Goal: Task Accomplishment & Management: Use online tool/utility

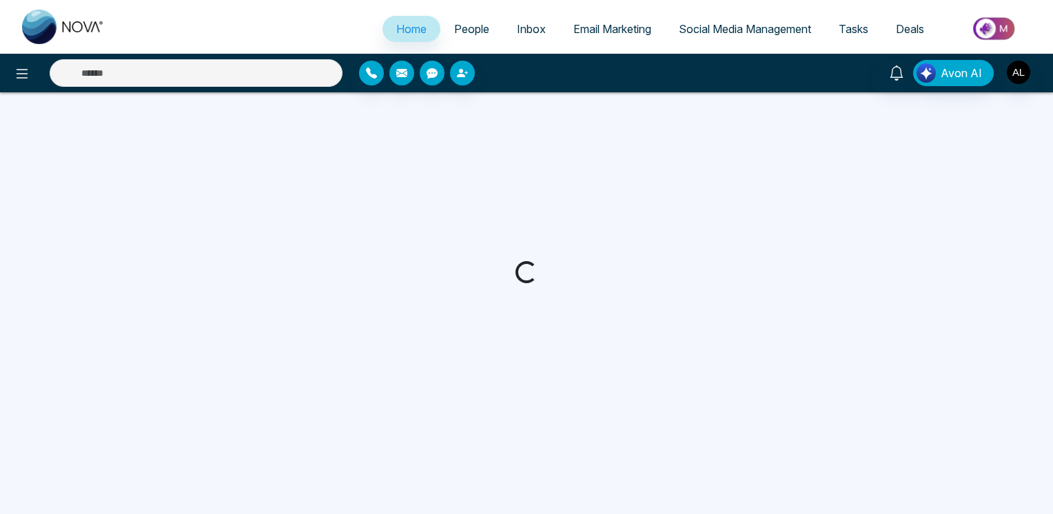
click at [608, 21] on link "Email Marketing" at bounding box center [611, 29] width 105 height 26
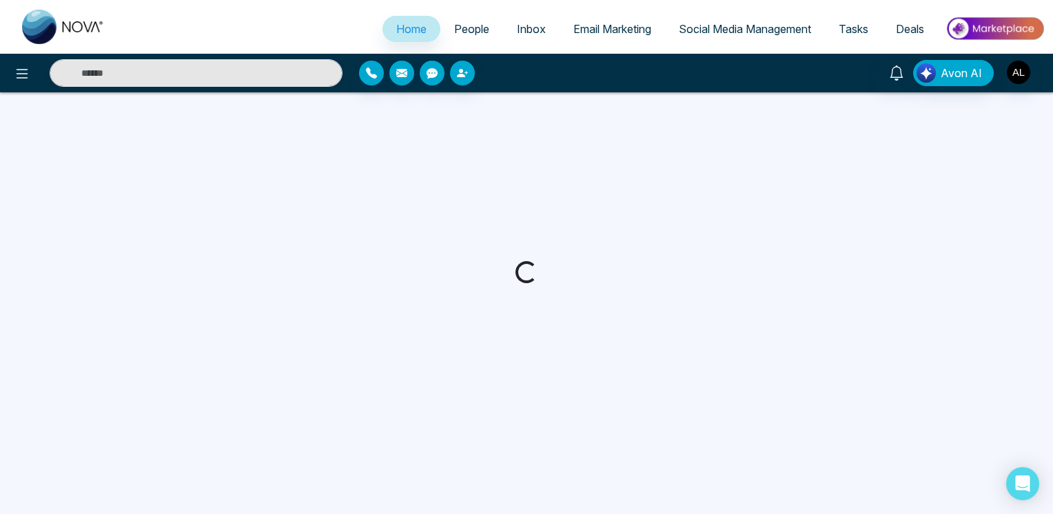
click at [610, 29] on span "Email Marketing" at bounding box center [612, 29] width 78 height 14
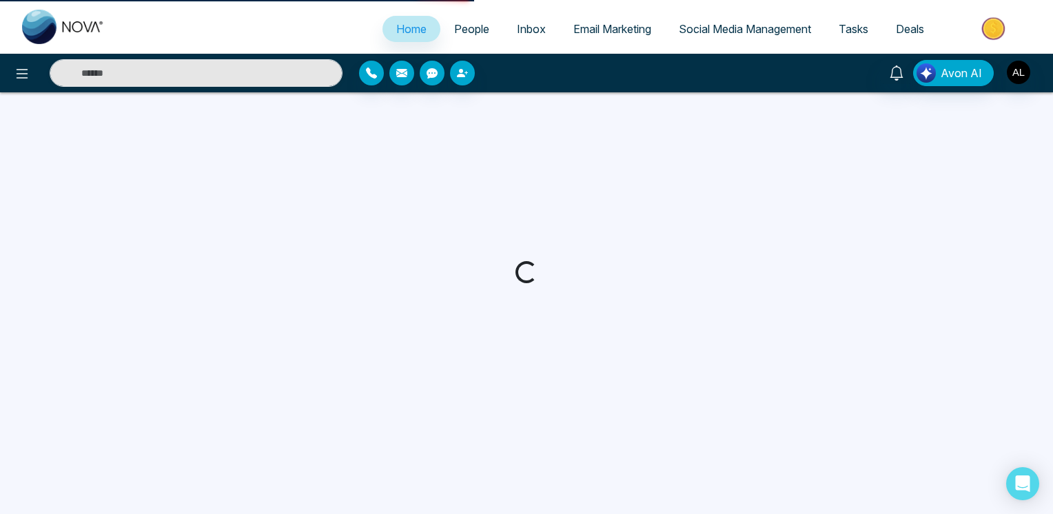
select select "*"
